Goal: Task Accomplishment & Management: Manage account settings

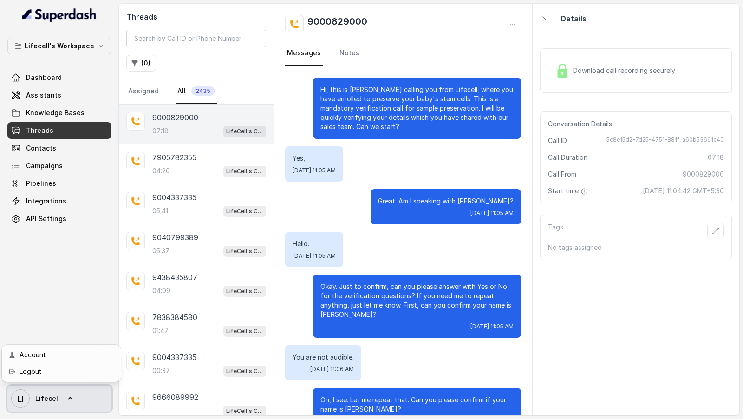
click at [79, 378] on link "Logout" at bounding box center [61, 371] width 115 height 17
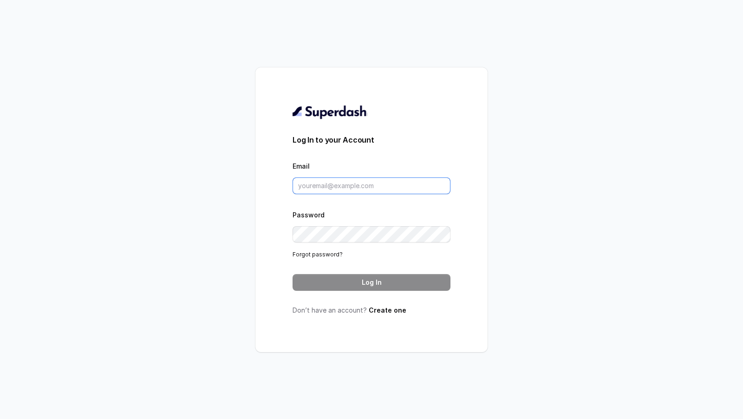
click at [387, 185] on input "Email" at bounding box center [371, 185] width 158 height 17
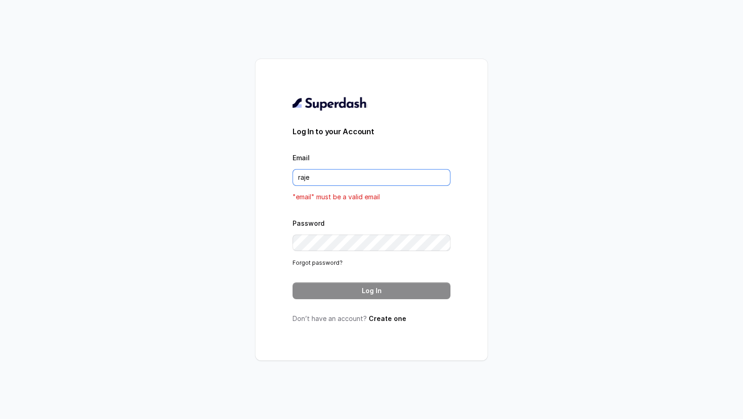
type input "rajesh.mudhliar@convictionhr.com"
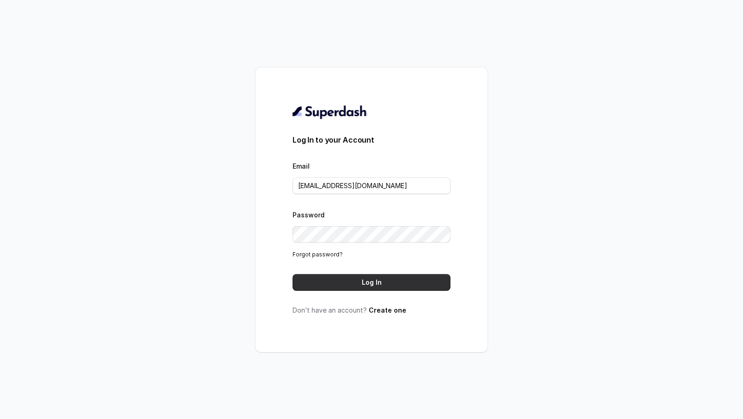
click at [389, 288] on button "Log In" at bounding box center [371, 282] width 158 height 17
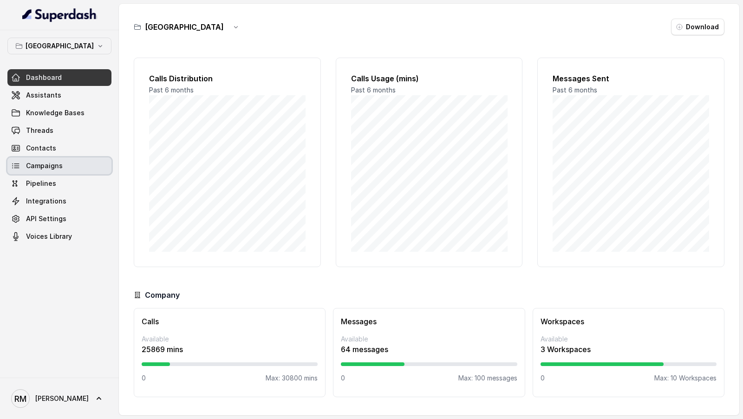
click at [71, 162] on link "Campaigns" at bounding box center [59, 165] width 104 height 17
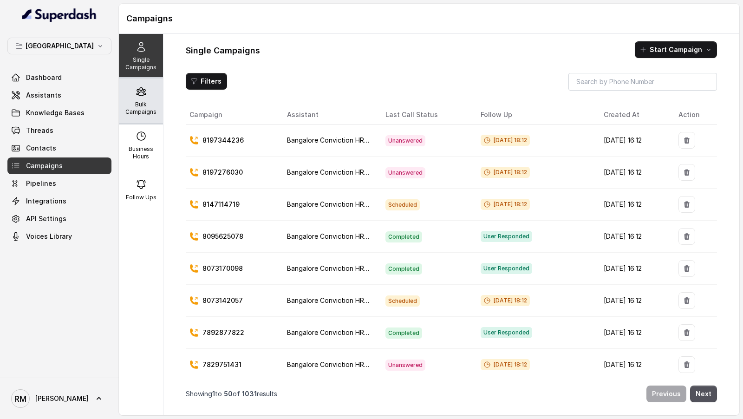
click at [150, 107] on p "Bulk Campaigns" at bounding box center [141, 108] width 37 height 15
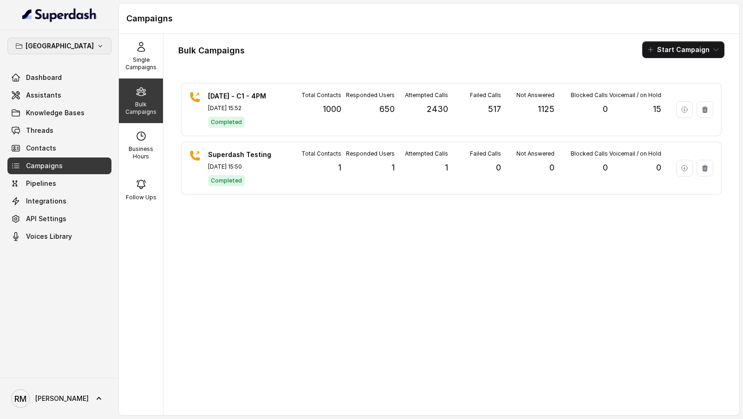
click at [61, 49] on p "[GEOGRAPHIC_DATA]" at bounding box center [60, 45] width 68 height 11
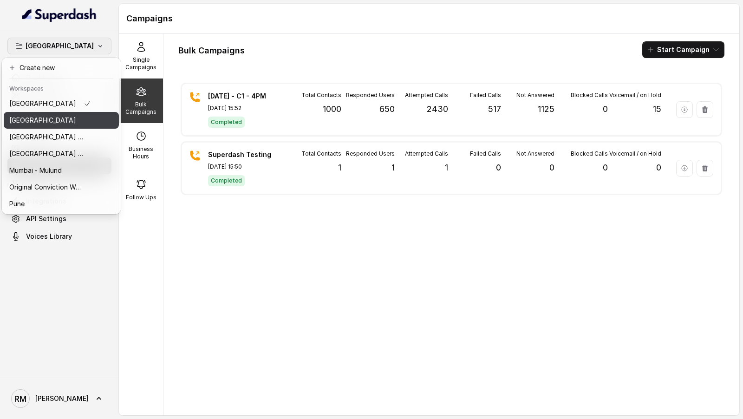
click at [47, 118] on div "[GEOGRAPHIC_DATA]" at bounding box center [50, 120] width 82 height 11
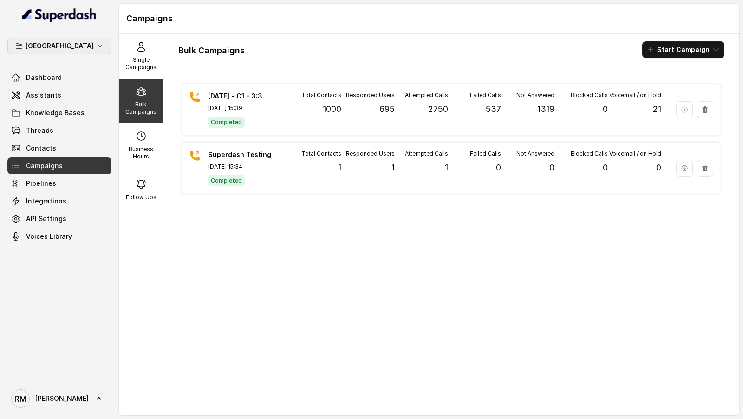
click at [54, 42] on p "[GEOGRAPHIC_DATA]" at bounding box center [60, 45] width 68 height 11
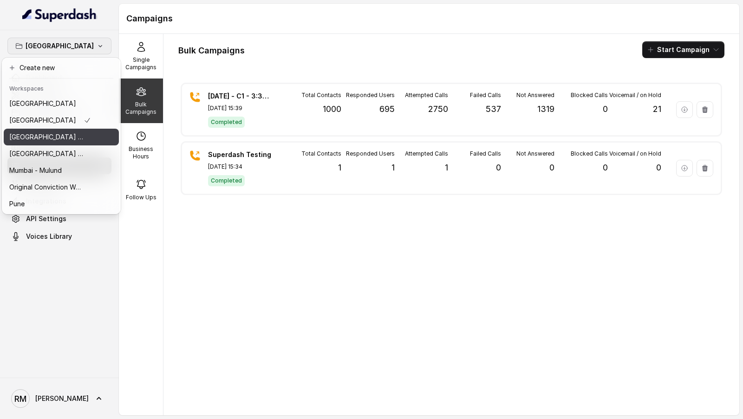
click at [54, 133] on p "⁠⁠[GEOGRAPHIC_DATA] - Ijmima - [GEOGRAPHIC_DATA]" at bounding box center [46, 136] width 74 height 11
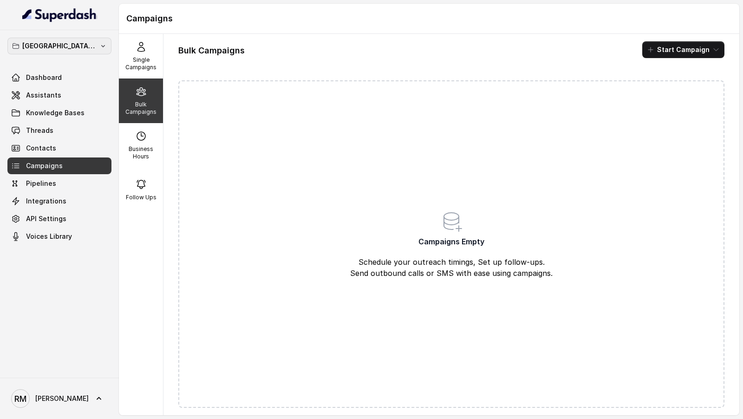
click at [60, 43] on p "⁠⁠[GEOGRAPHIC_DATA] - Ijmima - [GEOGRAPHIC_DATA]" at bounding box center [59, 45] width 74 height 11
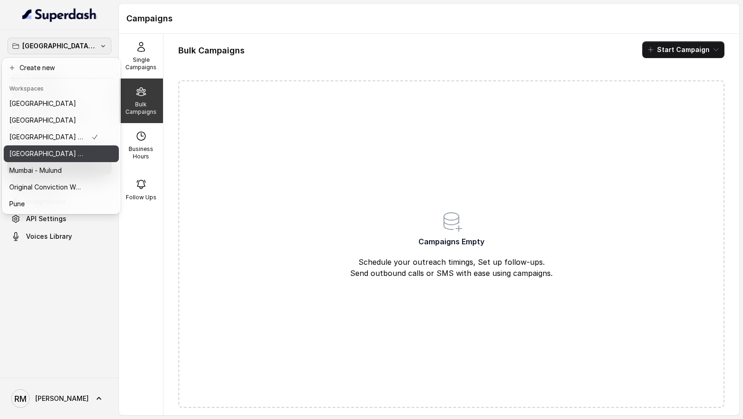
click at [59, 154] on p "[GEOGRAPHIC_DATA] - [GEOGRAPHIC_DATA] - [GEOGRAPHIC_DATA]" at bounding box center [46, 153] width 74 height 11
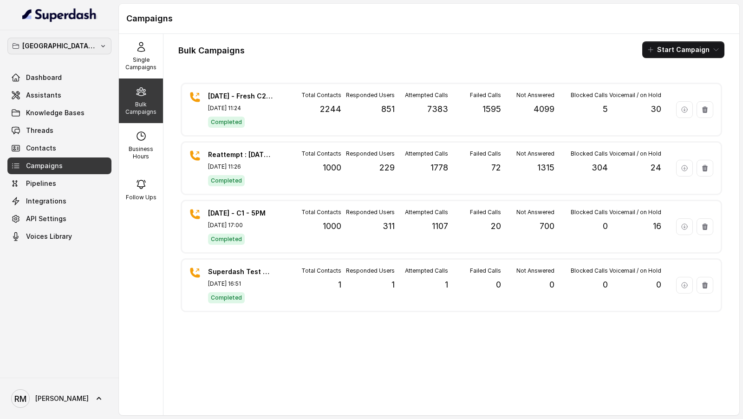
click at [83, 50] on p "[GEOGRAPHIC_DATA] - [GEOGRAPHIC_DATA] - [GEOGRAPHIC_DATA]" at bounding box center [59, 45] width 74 height 11
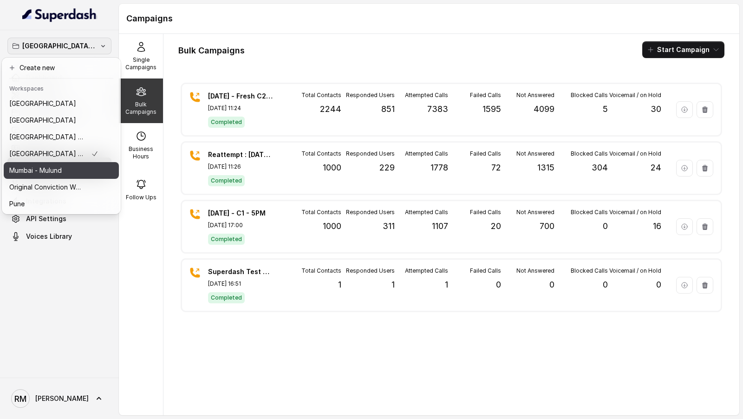
click at [78, 167] on div "Mumbai - Mulund" at bounding box center [53, 170] width 89 height 11
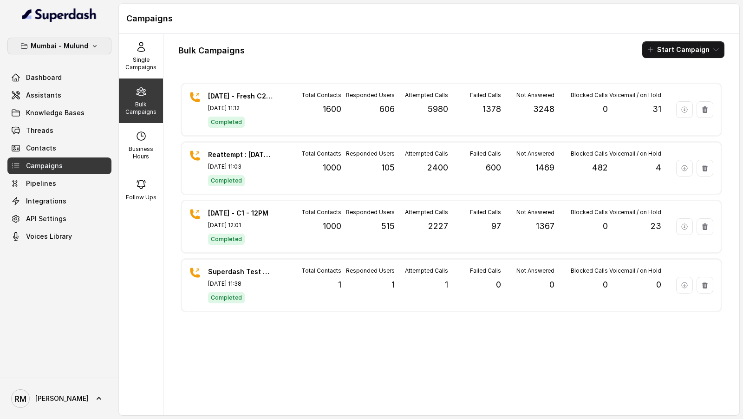
click at [100, 43] on button "Mumbai - Mulund" at bounding box center [59, 46] width 104 height 17
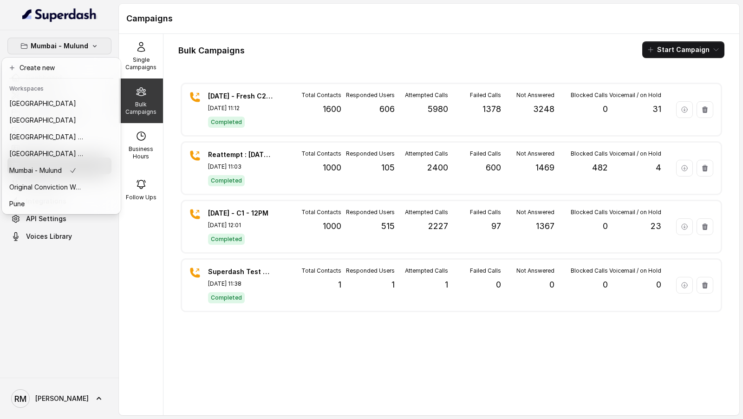
click at [193, 147] on div "Mumbai - Mulund Dashboard Assistants Knowledge Bases Threads Contacts Campaigns…" at bounding box center [371, 209] width 743 height 419
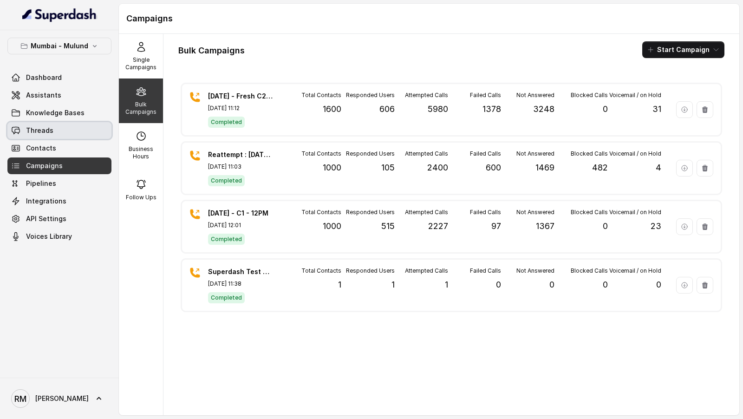
click at [49, 127] on span "Threads" at bounding box center [39, 130] width 27 height 9
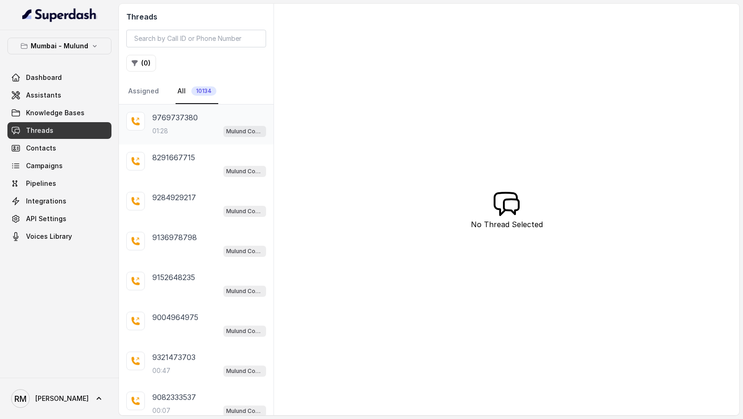
click at [185, 130] on div "01:28 Mulund Conviction HR Outbound Assistant" at bounding box center [209, 131] width 114 height 12
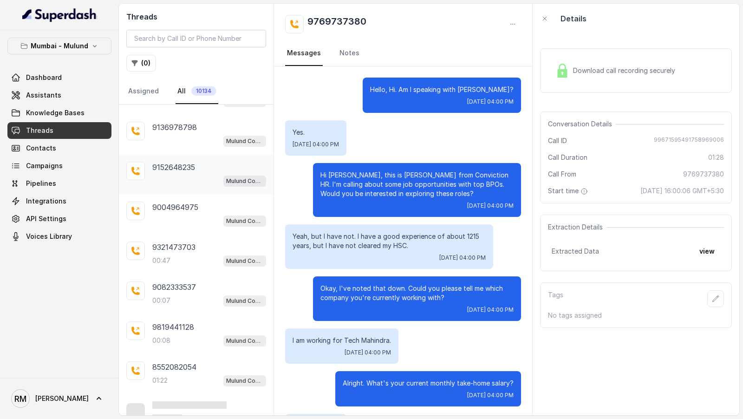
scroll to position [121, 0]
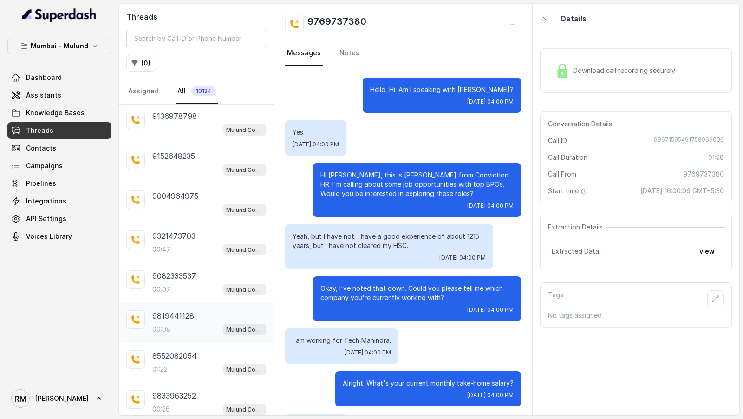
click at [185, 327] on div "00:08 Mulund Conviction HR Outbound Assistant" at bounding box center [209, 329] width 114 height 12
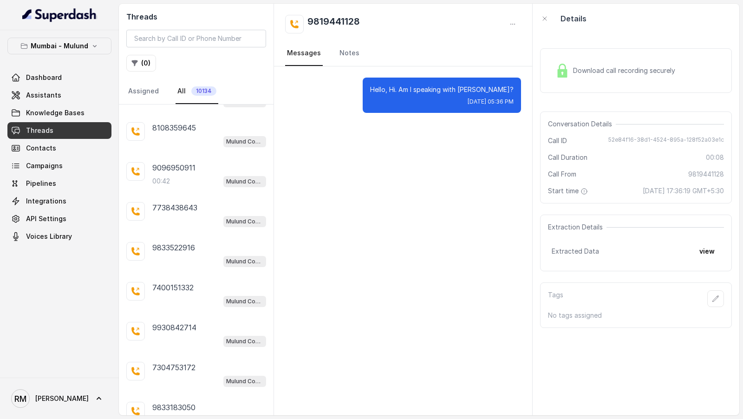
scroll to position [913, 0]
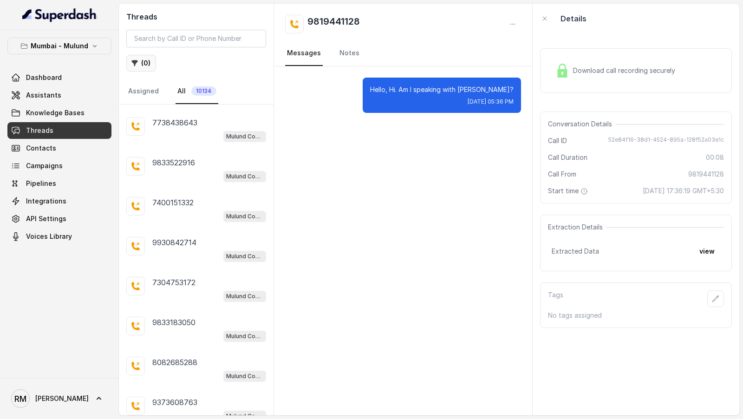
click at [142, 70] on button "( 0 )" at bounding box center [141, 63] width 30 height 17
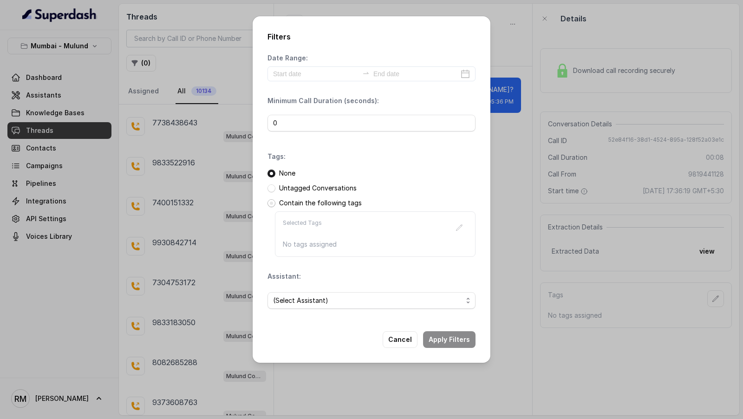
click at [273, 205] on span at bounding box center [271, 203] width 8 height 8
click at [401, 303] on span "(Select Assistant)" at bounding box center [367, 300] width 189 height 11
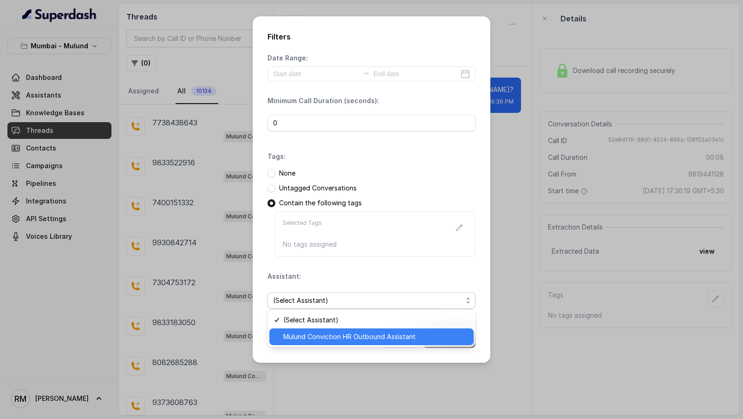
click at [387, 344] on div "(Select Assistant) Mulund Conviction HR Outbound Assistant" at bounding box center [371, 328] width 208 height 37
click at [390, 339] on span "Mulund Conviction HR Outbound Assistant" at bounding box center [375, 336] width 185 height 11
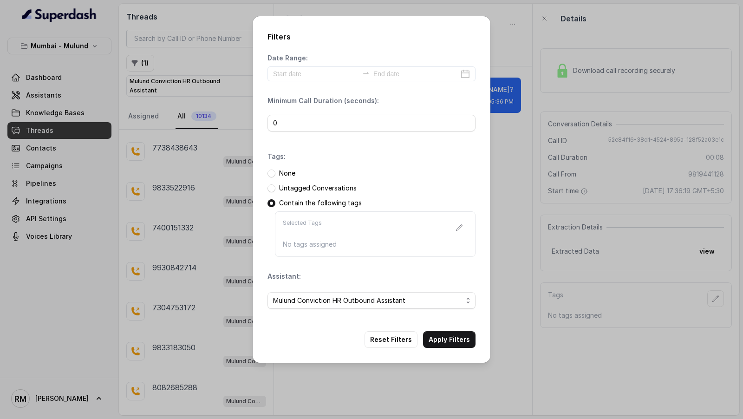
click at [457, 227] on icon "button" at bounding box center [458, 227] width 7 height 7
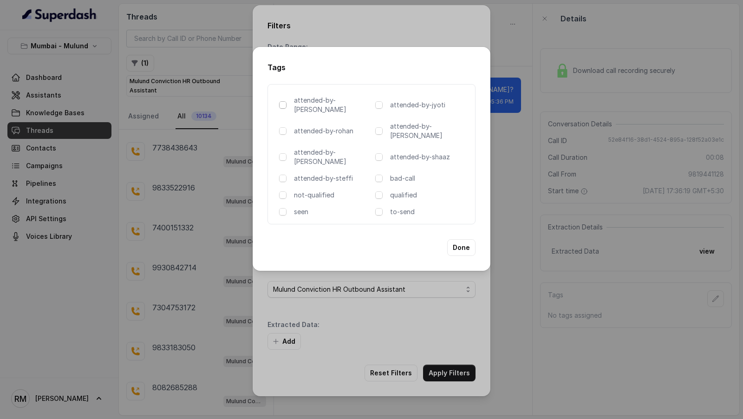
click at [284, 109] on span at bounding box center [282, 104] width 7 height 7
click at [380, 191] on span at bounding box center [378, 194] width 7 height 7
click at [457, 239] on button "Done" at bounding box center [461, 247] width 28 height 17
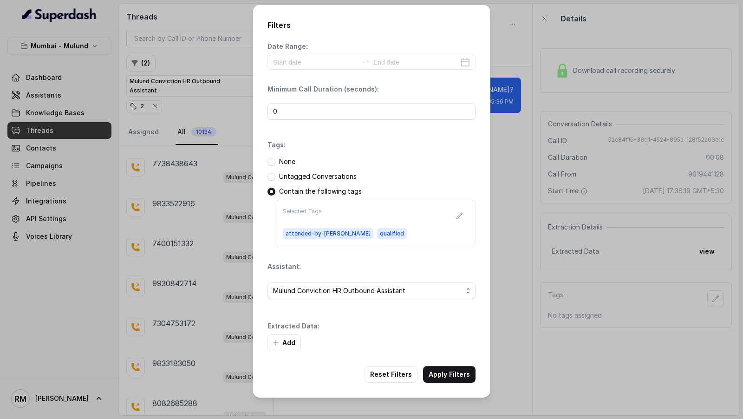
scroll to position [0, 0]
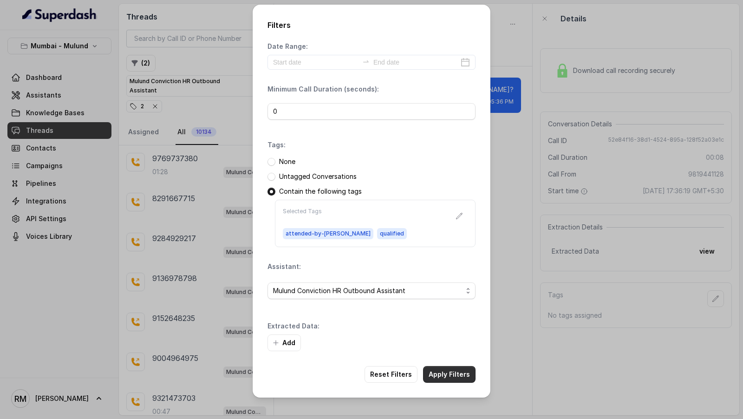
click at [453, 371] on button "Apply Filters" at bounding box center [449, 374] width 52 height 17
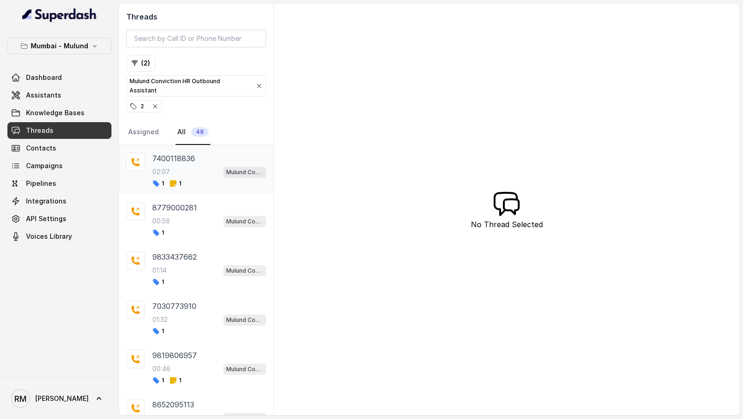
click at [207, 180] on div "1 1" at bounding box center [209, 183] width 114 height 7
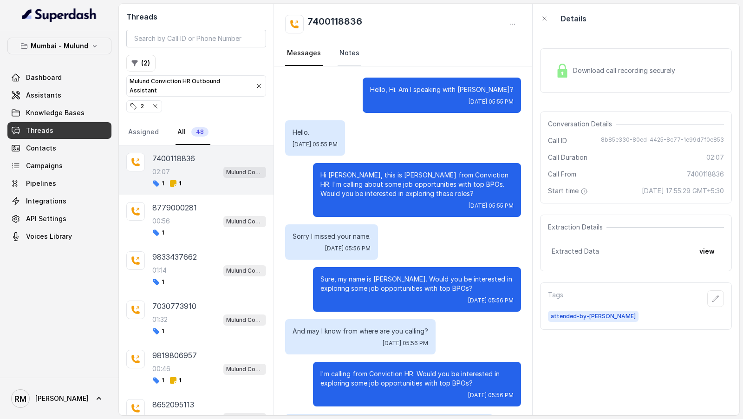
click at [345, 62] on link "Notes" at bounding box center [350, 53] width 24 height 25
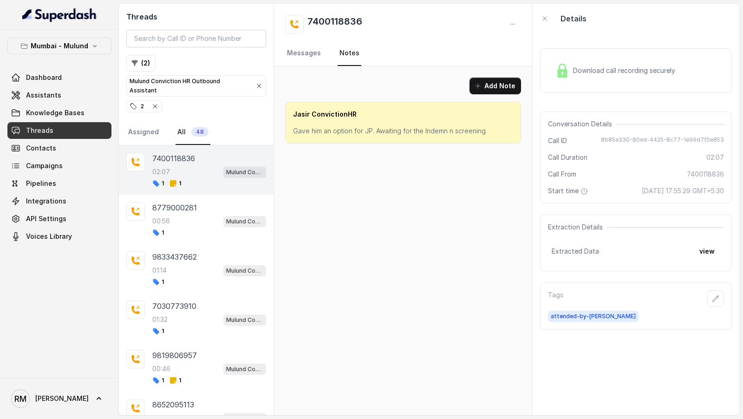
click at [346, 130] on p "Gave him an option for JP. Awaiting for the Indemn n screening" at bounding box center [403, 130] width 220 height 9
click at [348, 150] on div "Add Note Jasir ConvictionHR Gave him an option for JP. Awaiting for the Indemn …" at bounding box center [403, 110] width 258 height 88
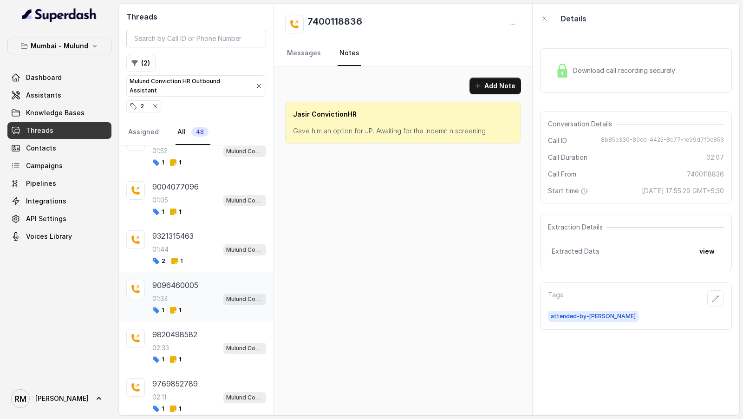
scroll to position [732, 0]
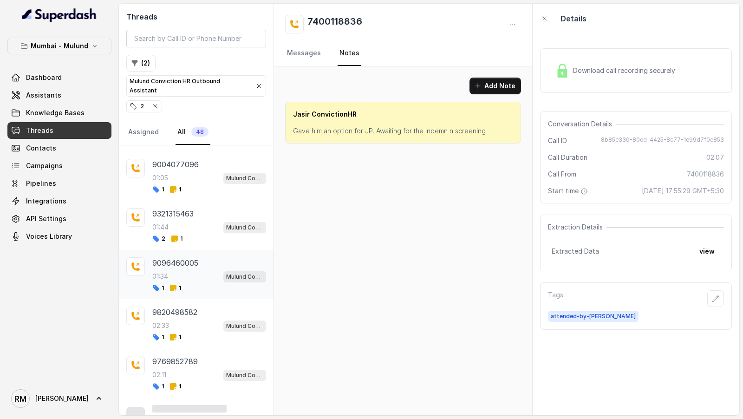
click at [193, 257] on p "9096460005" at bounding box center [175, 262] width 46 height 11
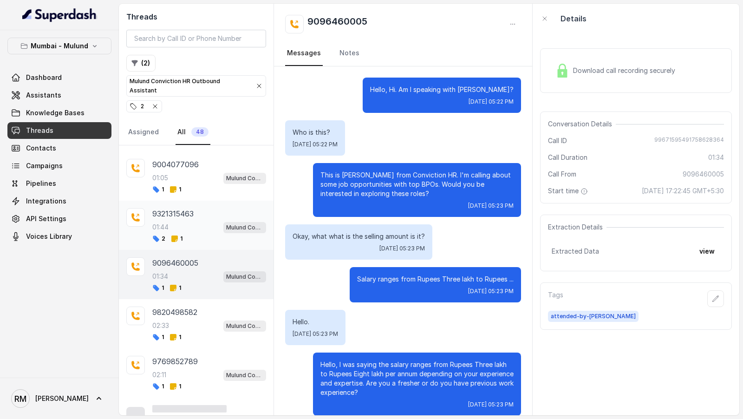
scroll to position [542, 0]
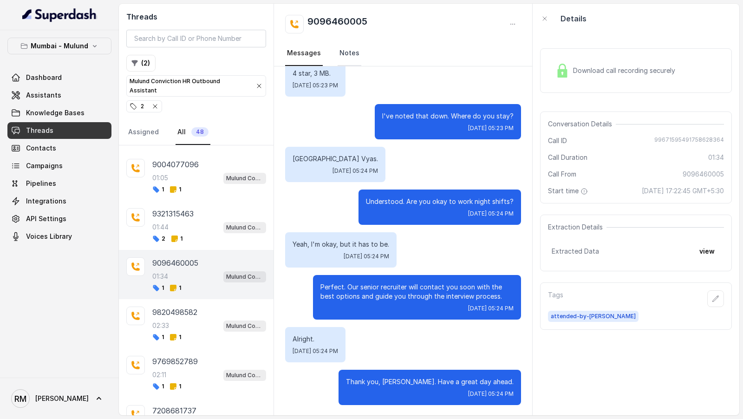
click at [344, 52] on link "Notes" at bounding box center [350, 53] width 24 height 25
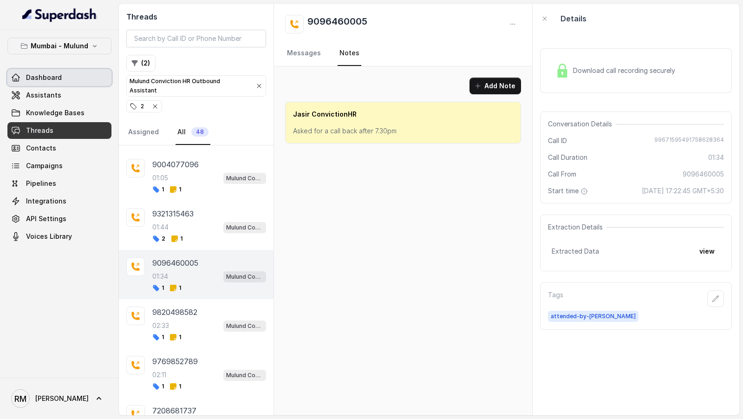
click at [57, 80] on span "Dashboard" at bounding box center [44, 77] width 36 height 9
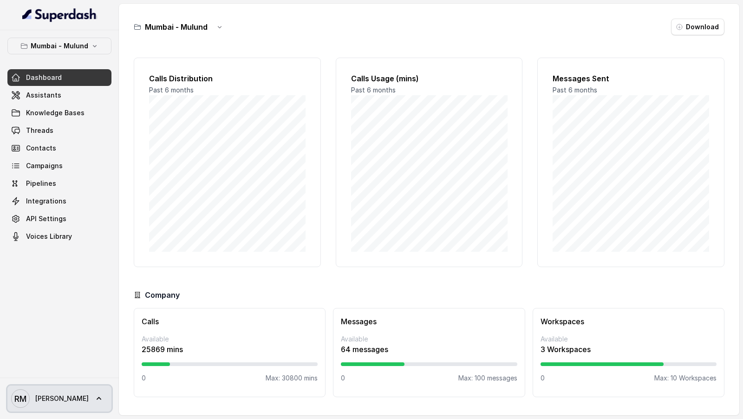
click at [59, 405] on link "[PERSON_NAME] [PERSON_NAME]" at bounding box center [59, 398] width 104 height 26
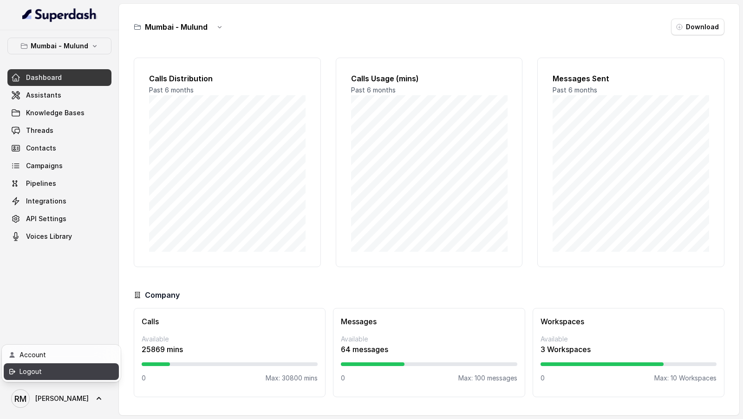
click at [89, 373] on div "Logout" at bounding box center [58, 371] width 79 height 11
